Goal: Task Accomplishment & Management: Use online tool/utility

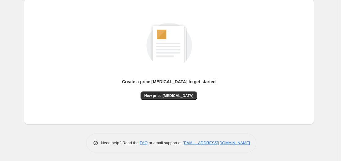
scroll to position [68, 0]
click at [163, 96] on span "New price [MEDICAL_DATA]" at bounding box center [168, 95] width 49 height 5
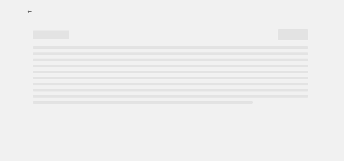
select select "percentage"
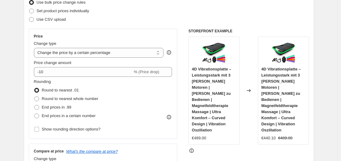
scroll to position [92, 0]
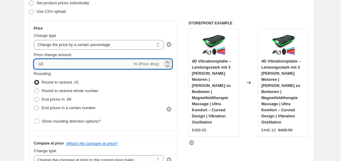
click at [72, 65] on input "-10" at bounding box center [83, 64] width 99 height 10
type input "-1"
type input "-35"
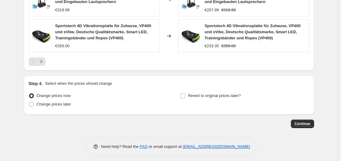
scroll to position [503, 0]
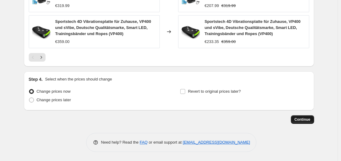
click at [302, 119] on span "Continue" at bounding box center [303, 119] width 16 height 5
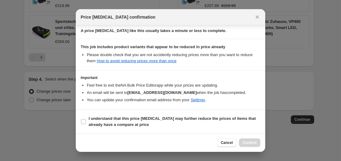
scroll to position [96, 0]
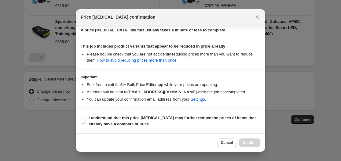
drag, startPoint x: 85, startPoint y: 118, endPoint x: 135, endPoint y: 135, distance: 52.6
click at [86, 119] on label "I understand that this price [MEDICAL_DATA] may further reduce the prices of it…" at bounding box center [171, 121] width 180 height 15
click at [86, 119] on input "I understand that this price [MEDICAL_DATA] may further reduce the prices of it…" at bounding box center [83, 121] width 5 height 5
checkbox input "true"
click at [247, 147] on button "Confirm" at bounding box center [249, 143] width 21 height 9
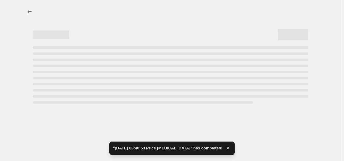
select select "percentage"
